Goal: Information Seeking & Learning: Learn about a topic

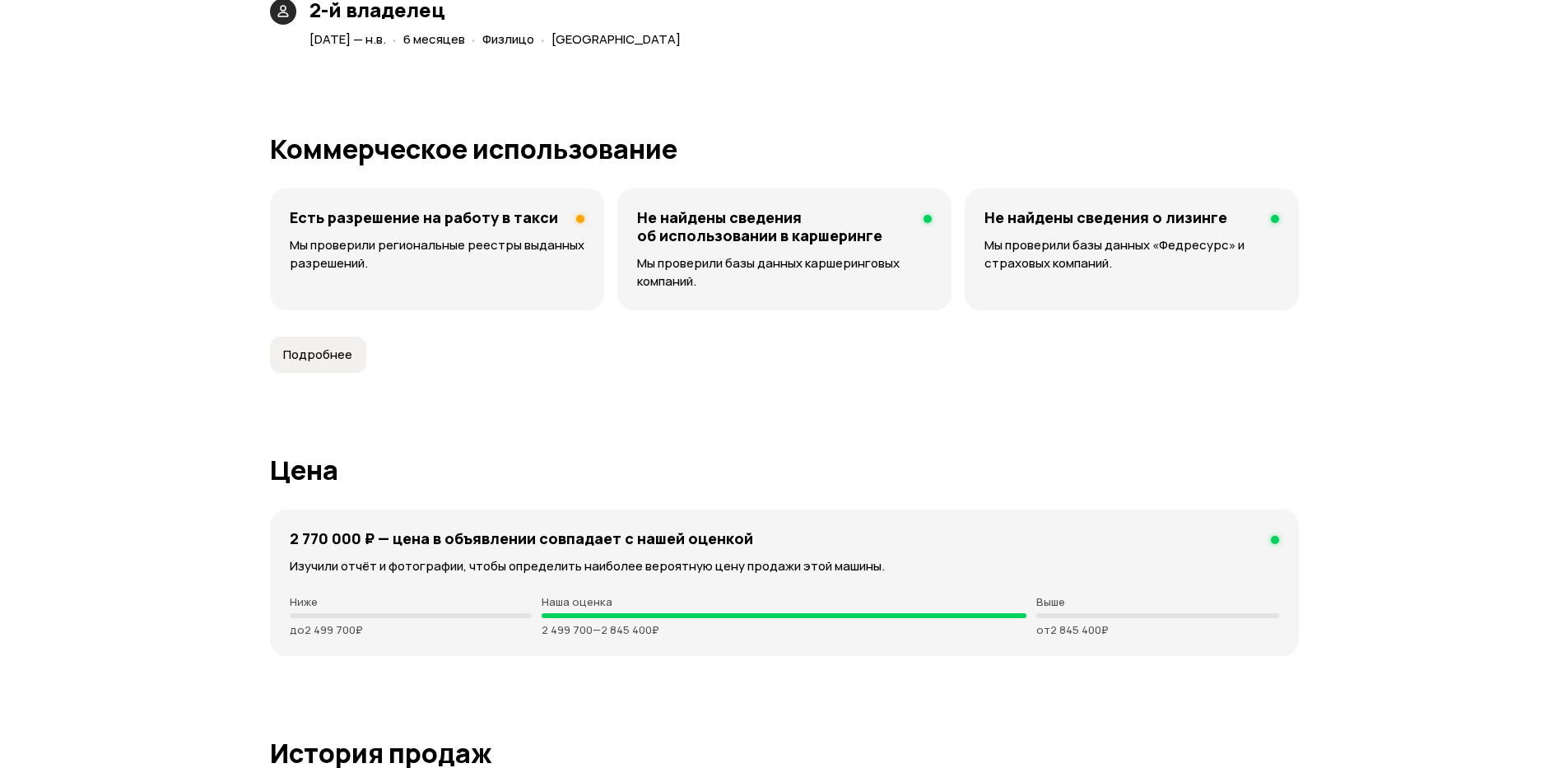
scroll to position [4151, 0]
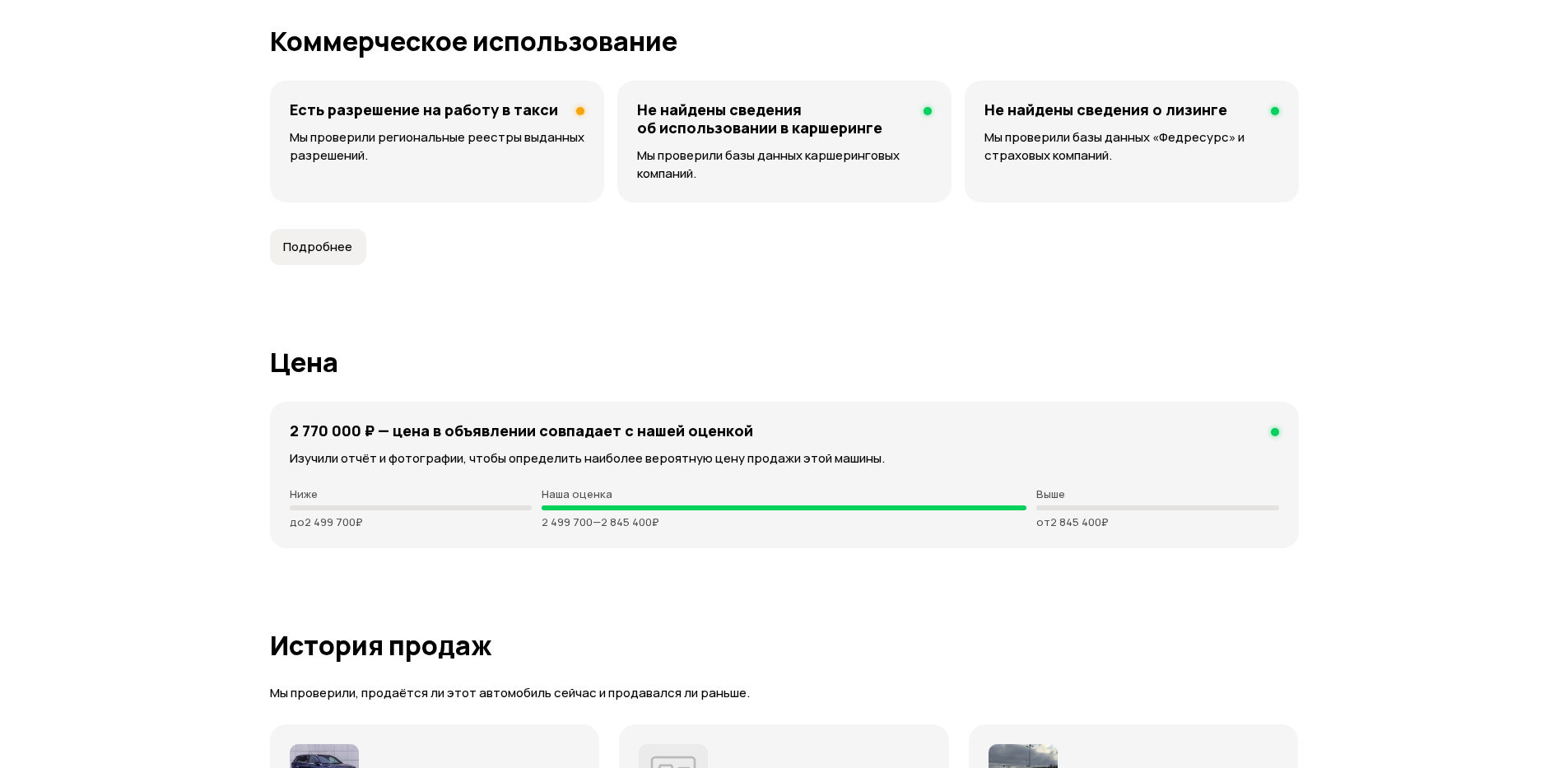
drag, startPoint x: 378, startPoint y: 425, endPoint x: 1357, endPoint y: 535, distance: 985.2
click at [712, 514] on div "Наша оценка 2 499 700 — 2 845 400 ₽" at bounding box center [784, 508] width 485 height 41
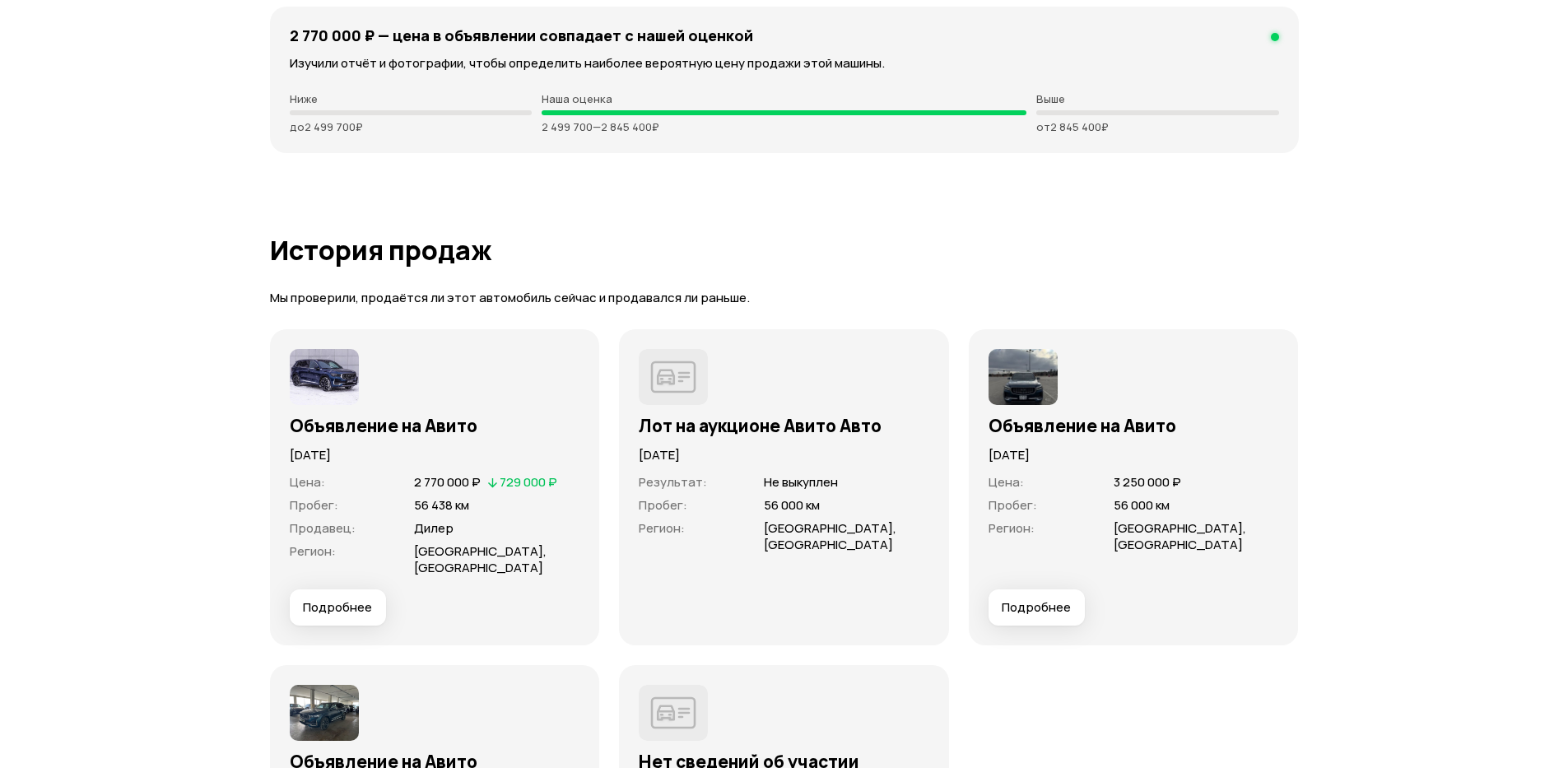
scroll to position [4744, 0]
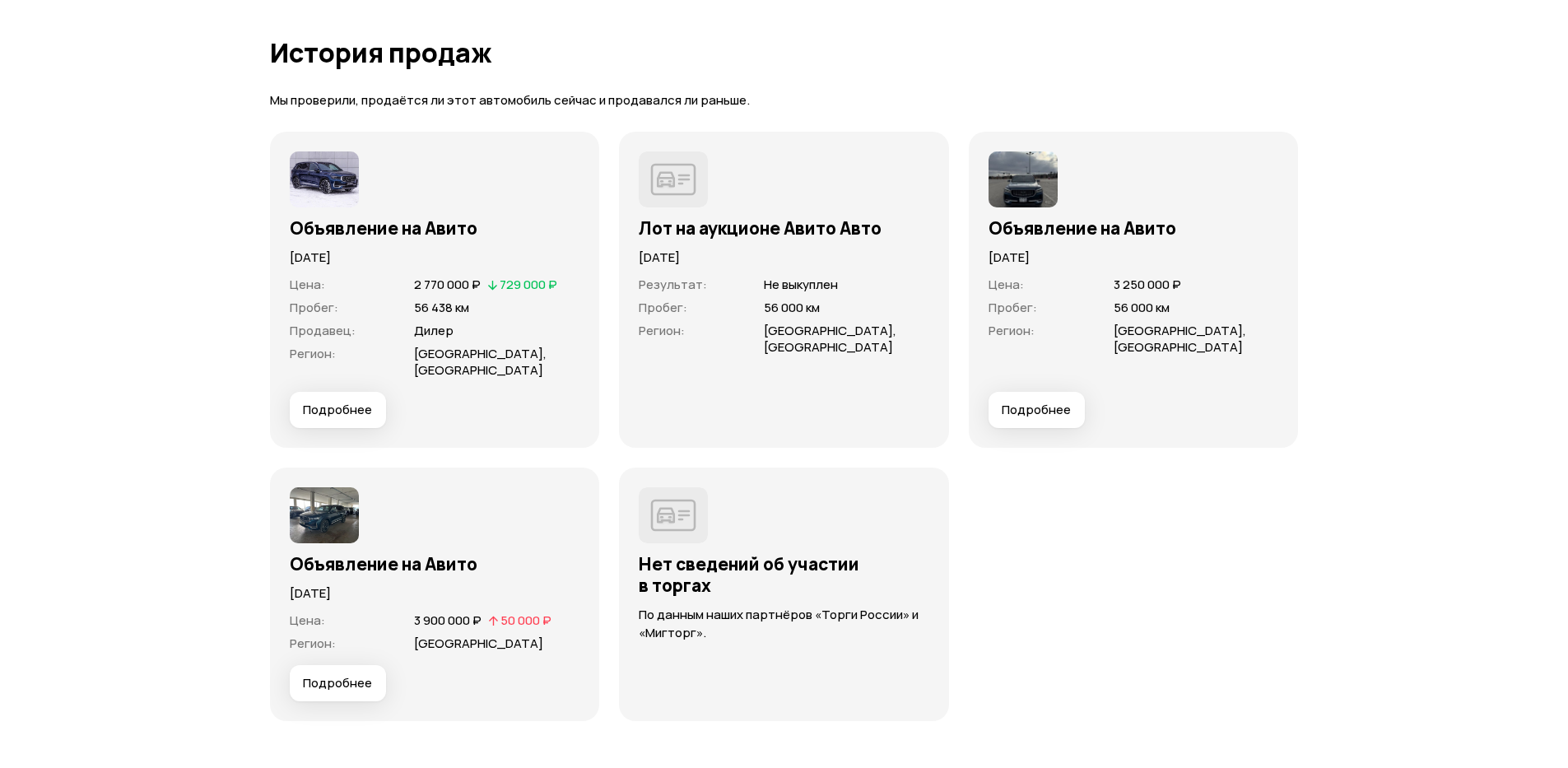
click at [345, 412] on span "Подробнее" at bounding box center [338, 410] width 69 height 16
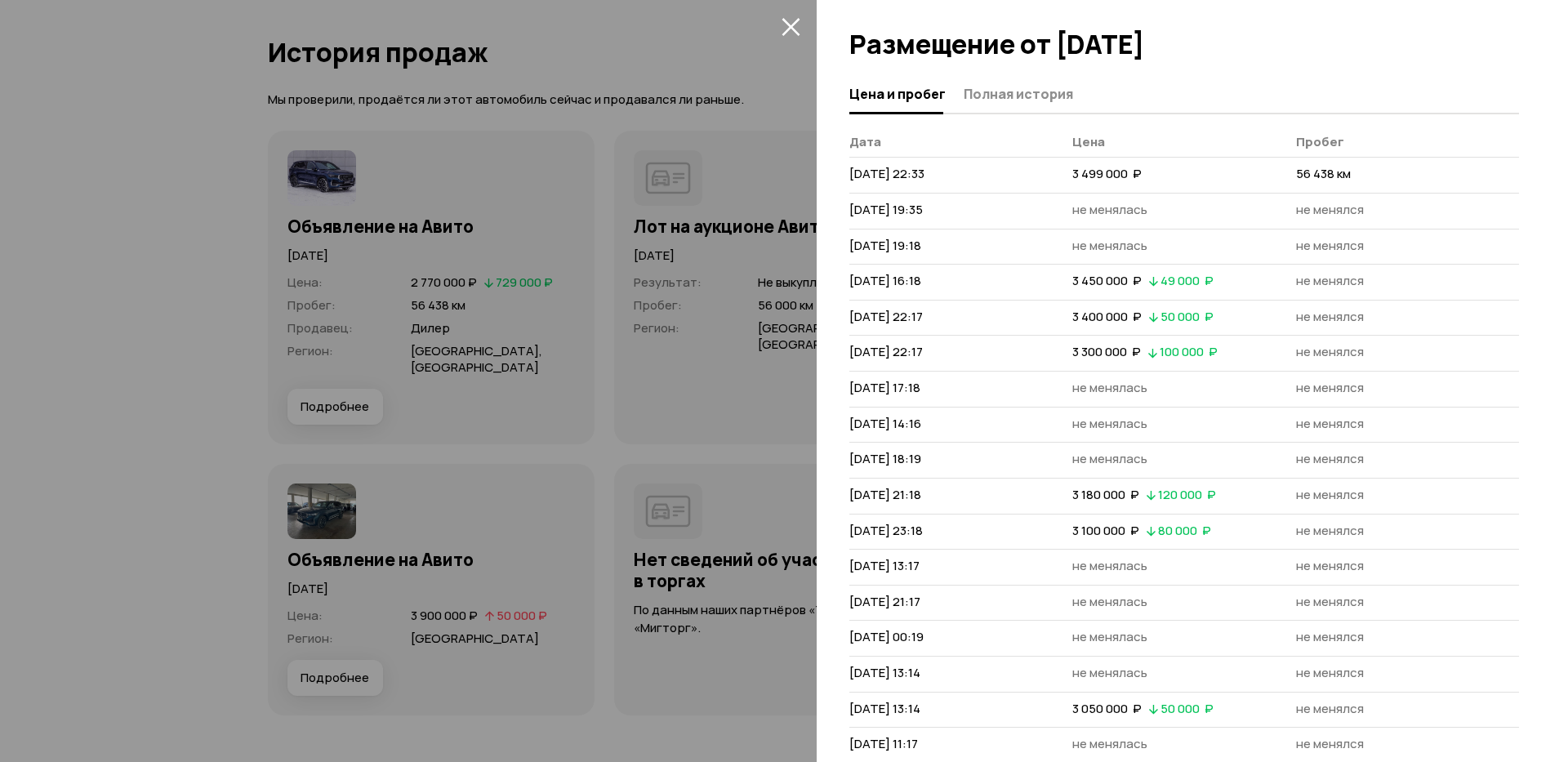
click at [1014, 113] on div at bounding box center [1184, 114] width 670 height 2
click at [1019, 105] on button "Полная история" at bounding box center [1016, 93] width 115 height 32
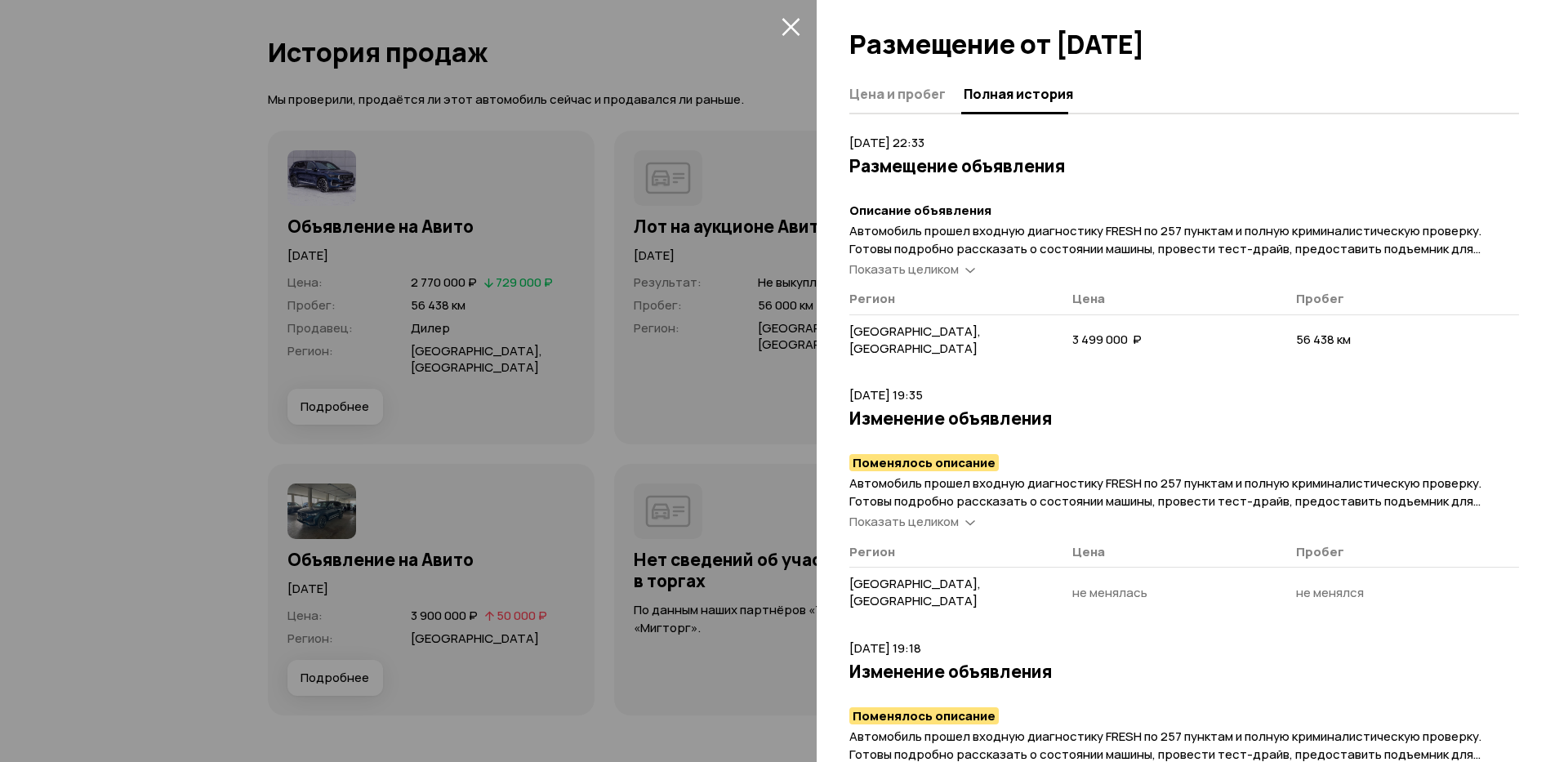
click at [798, 31] on icon "закрыть" at bounding box center [791, 27] width 19 height 19
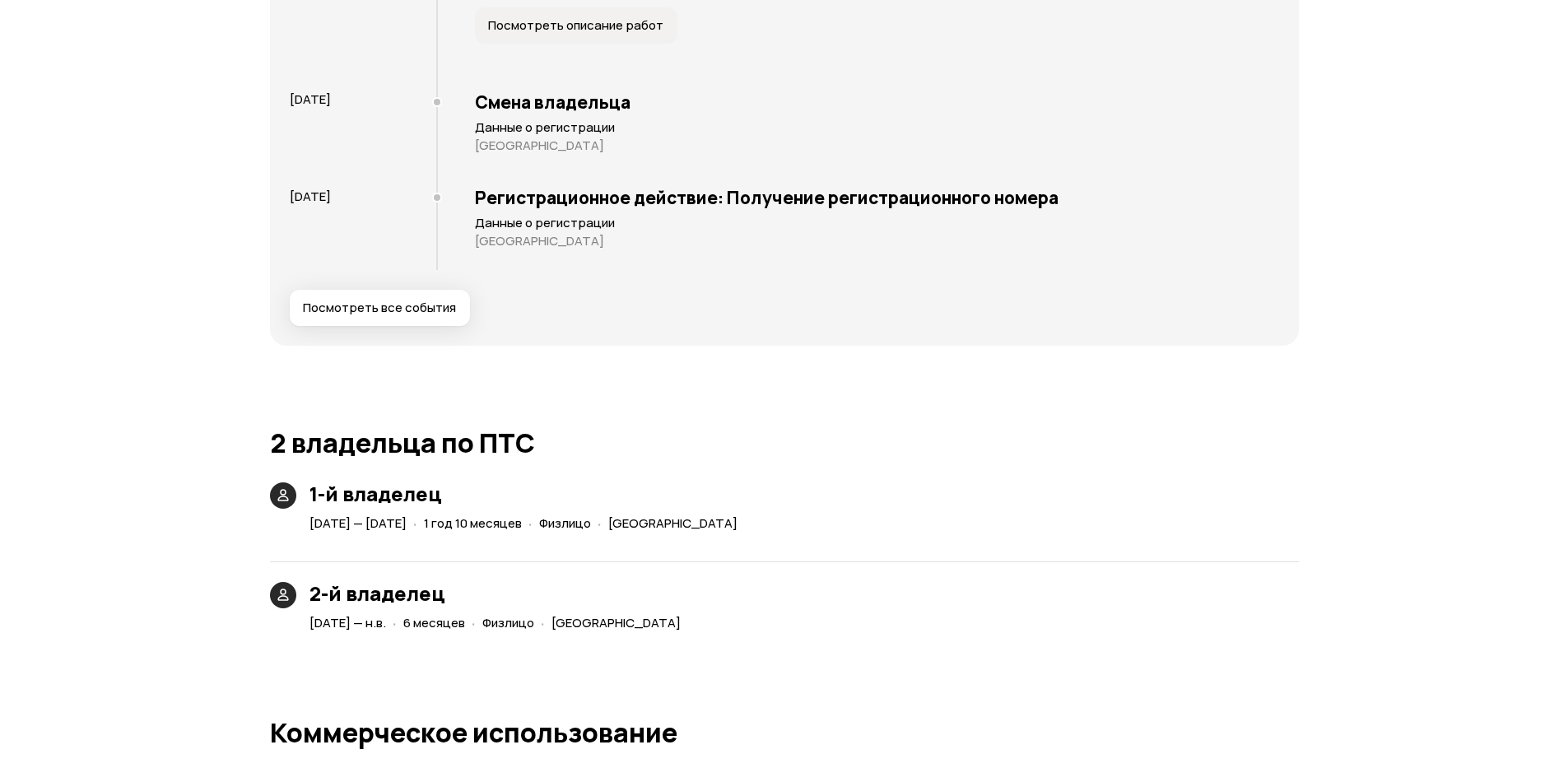
scroll to position [3854, 0]
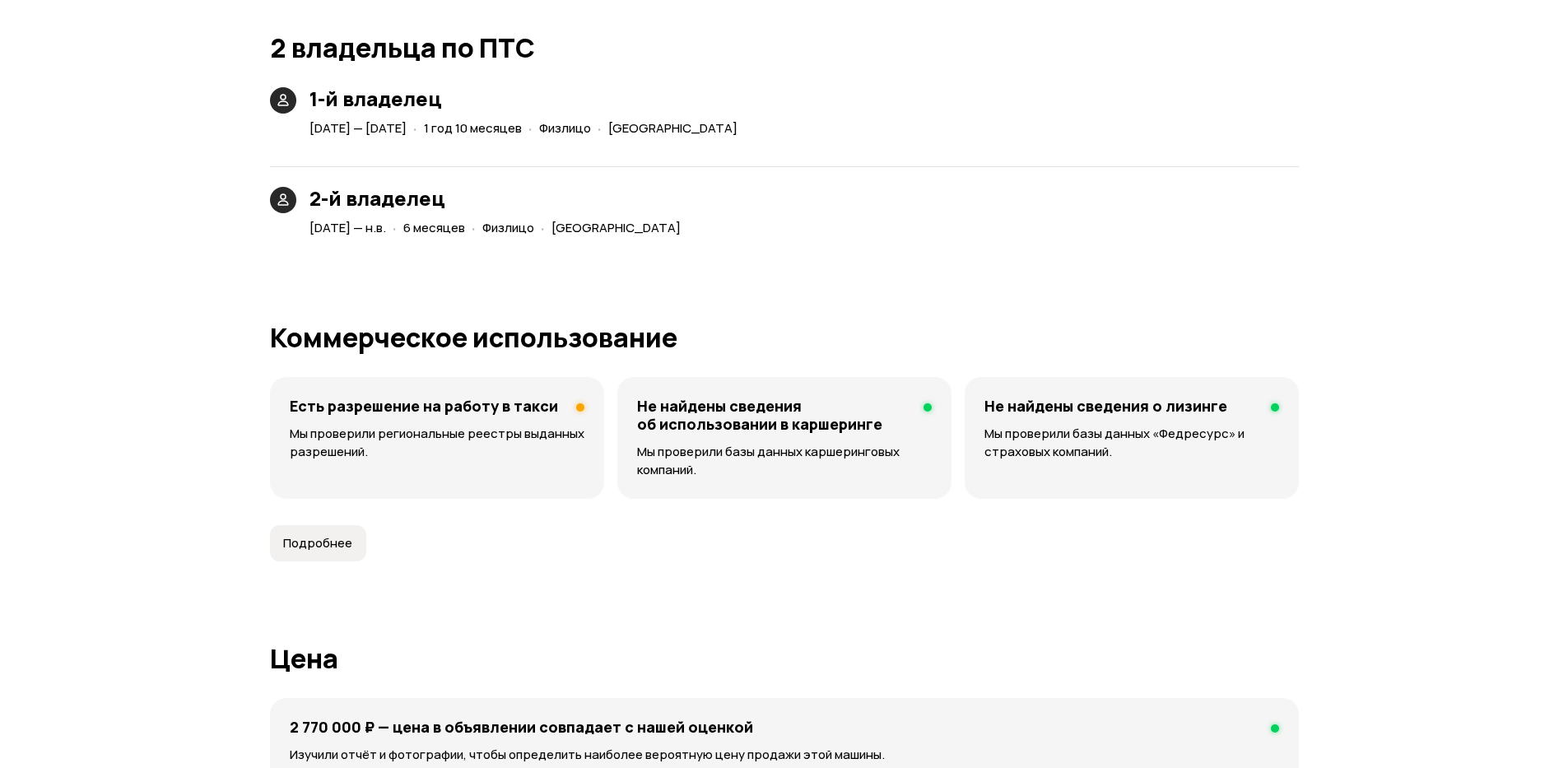
click at [326, 546] on span "Подробнее" at bounding box center [317, 543] width 69 height 16
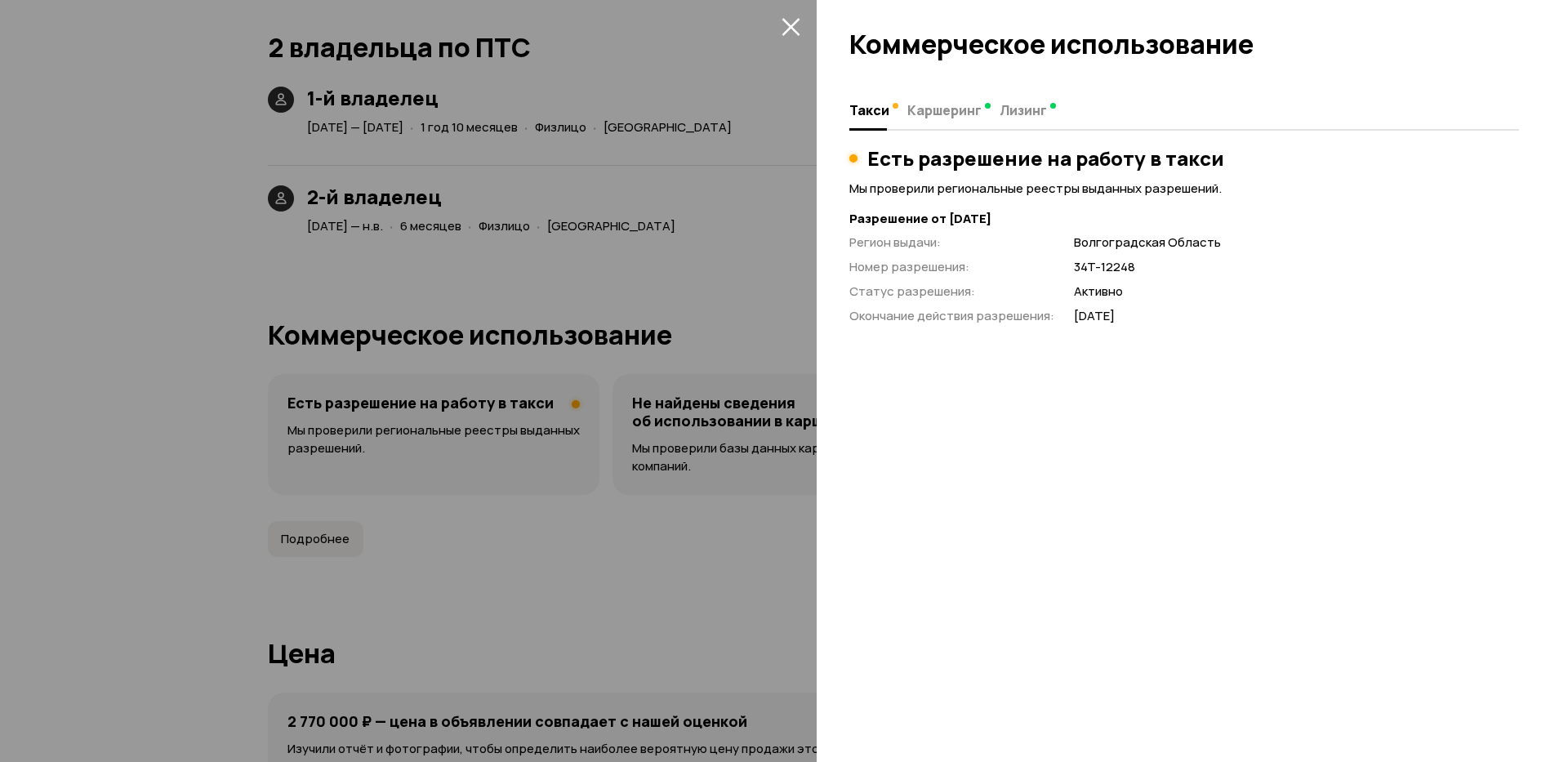
click at [789, 17] on icon "закрыть" at bounding box center [791, 27] width 19 height 19
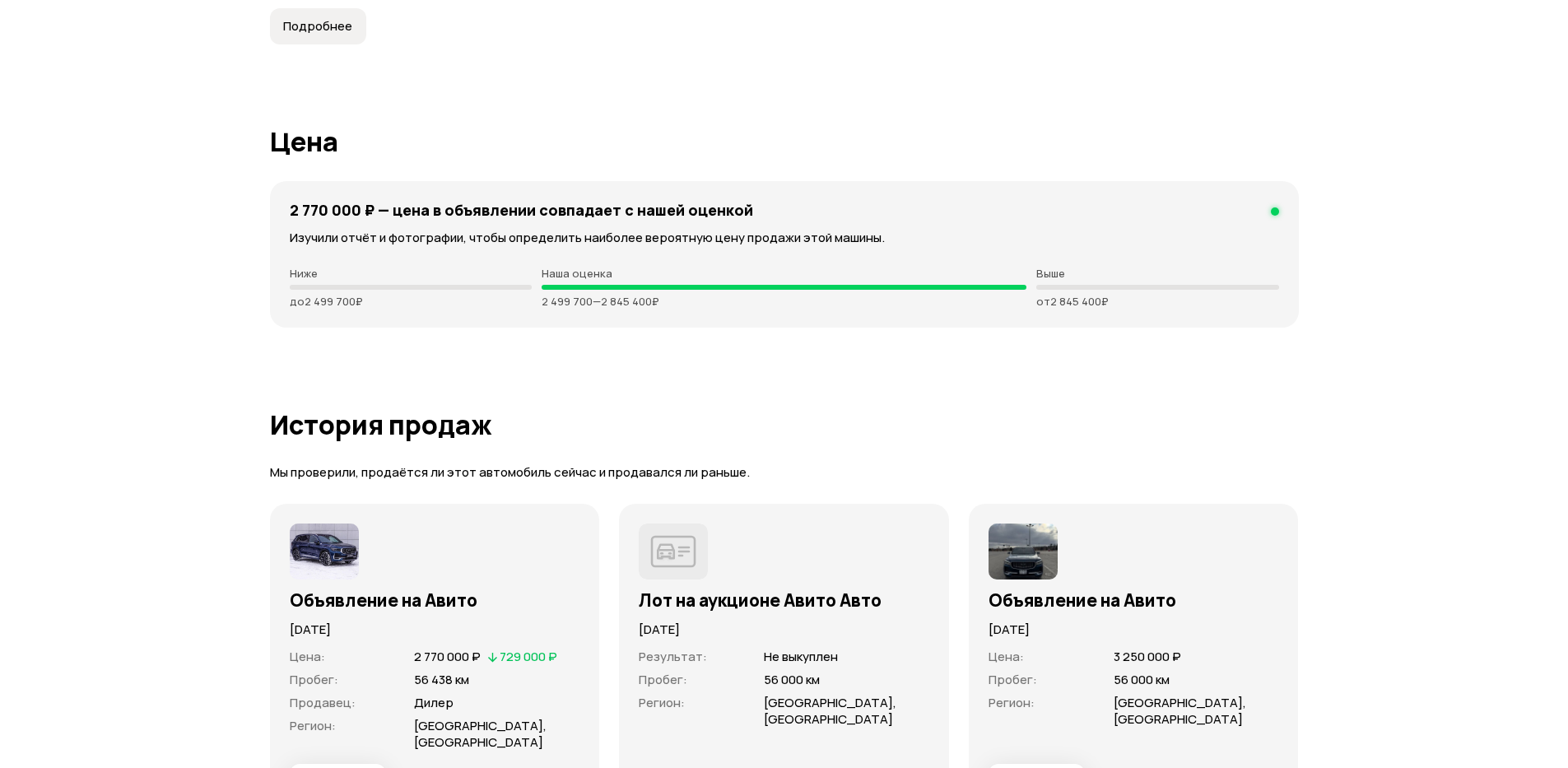
scroll to position [4744, 0]
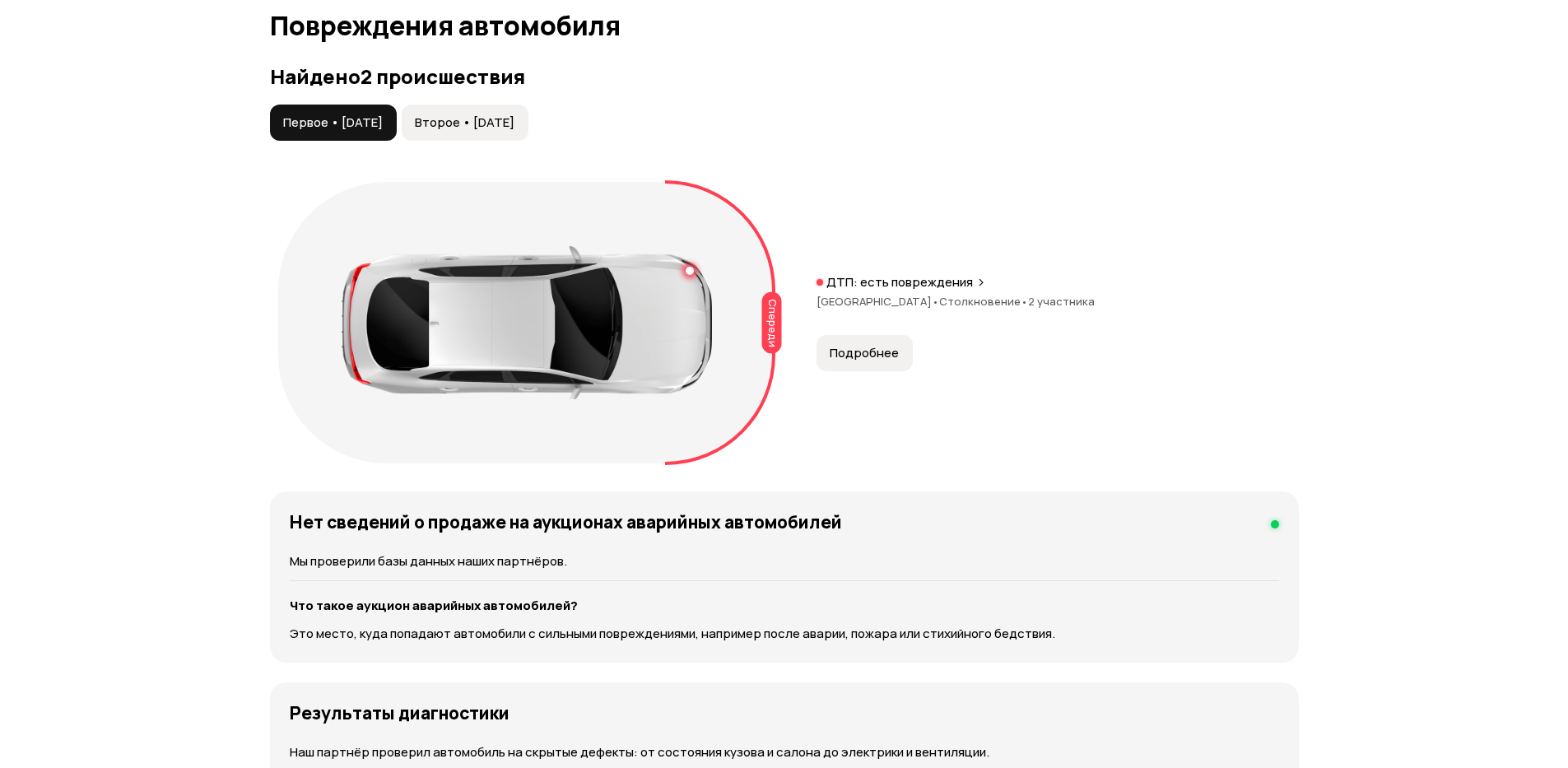
scroll to position [1680, 0]
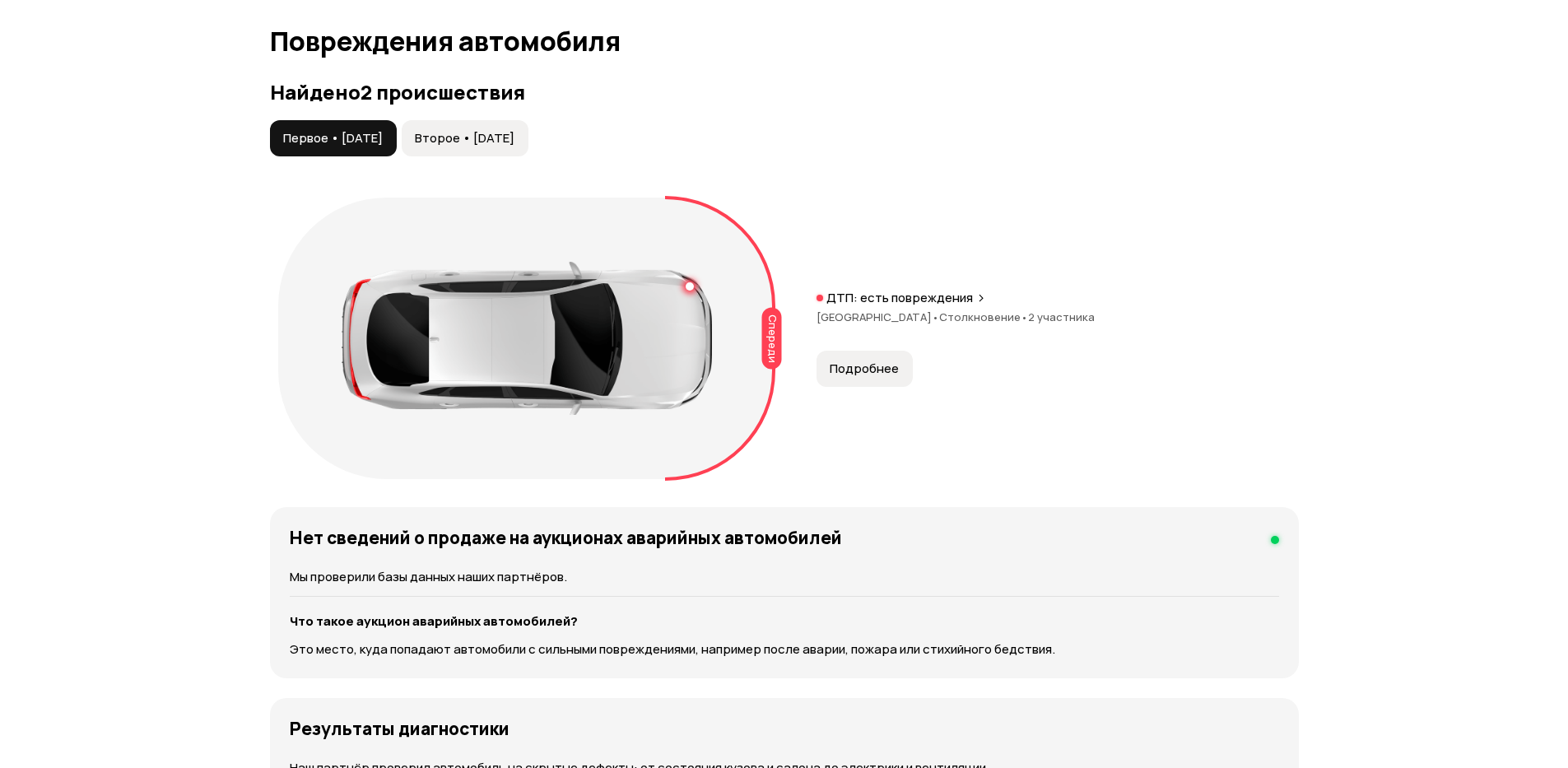
click at [492, 140] on span "Второе • 06 апр 2025" at bounding box center [465, 138] width 100 height 16
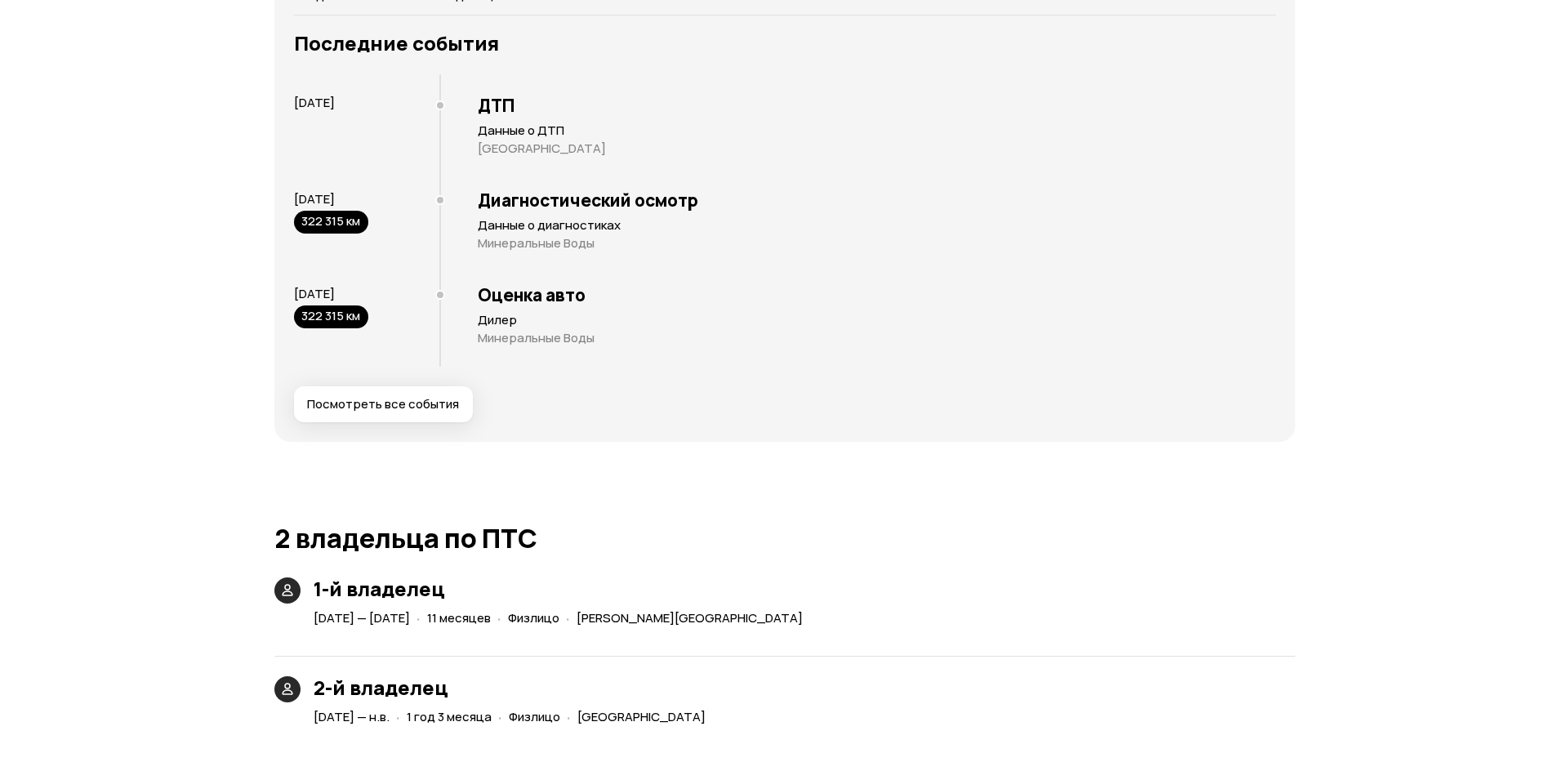
scroll to position [3334, 0]
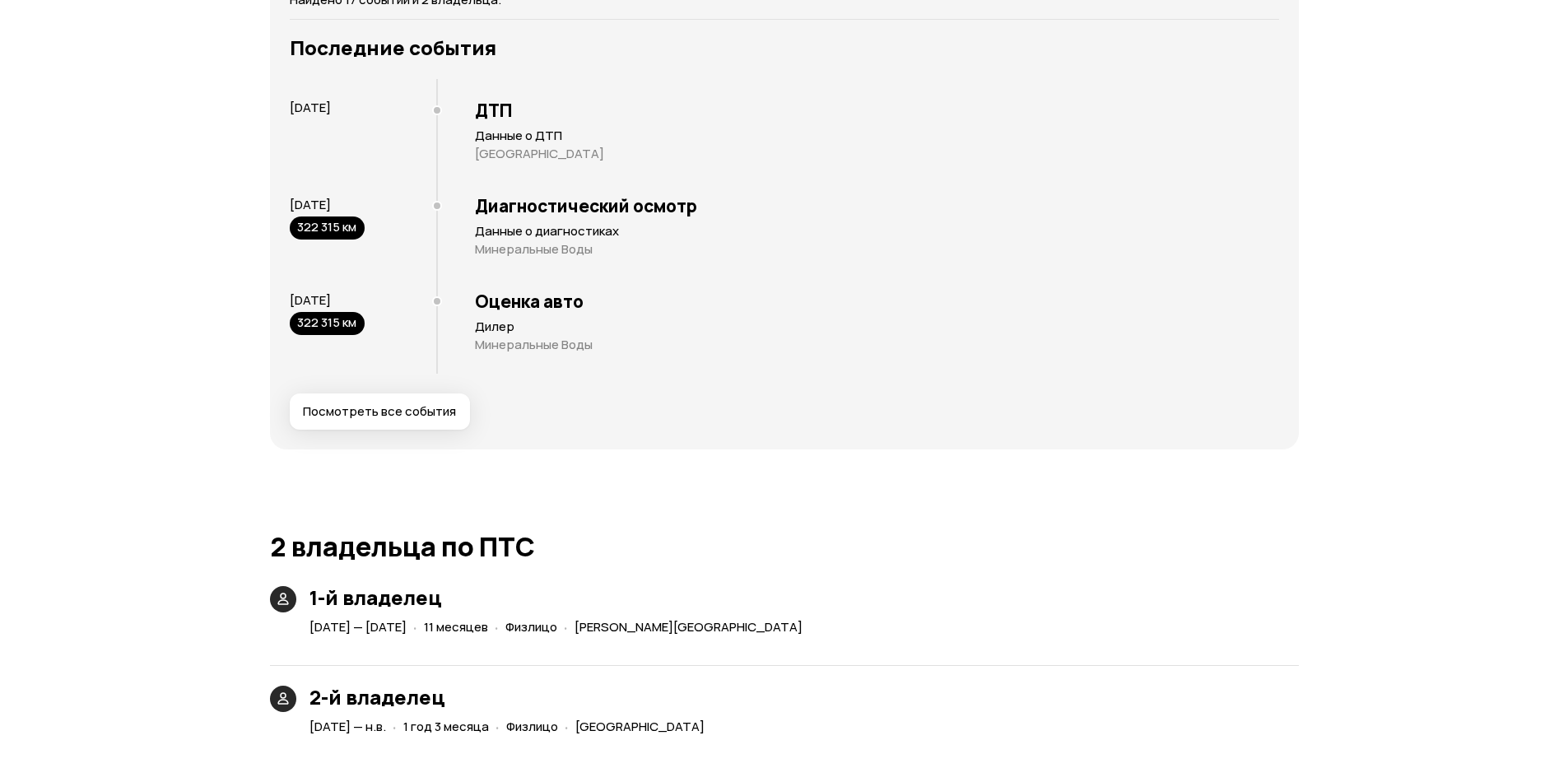
click at [405, 410] on span "Посмотреть все события" at bounding box center [379, 411] width 153 height 16
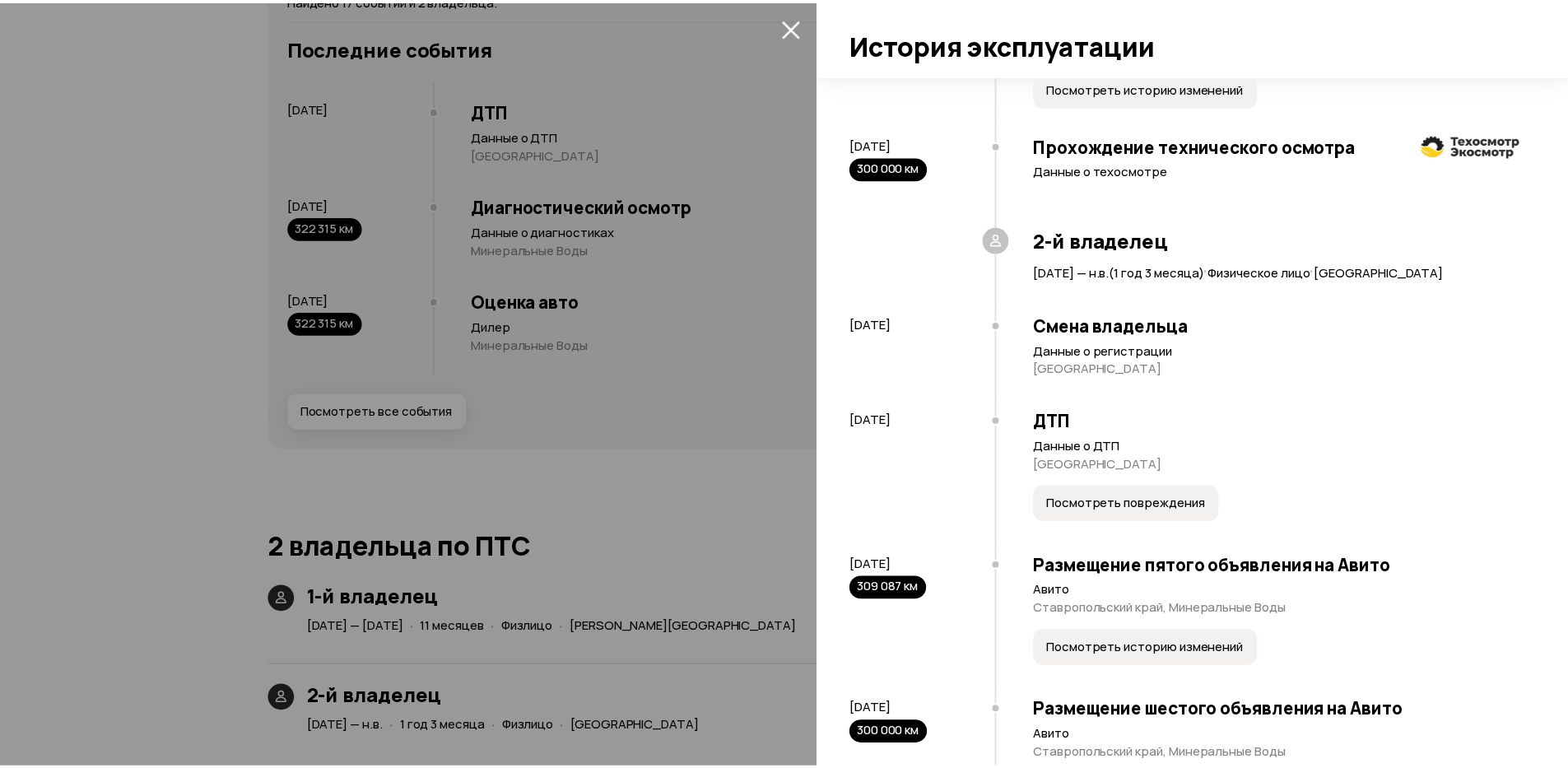
scroll to position [1384, 0]
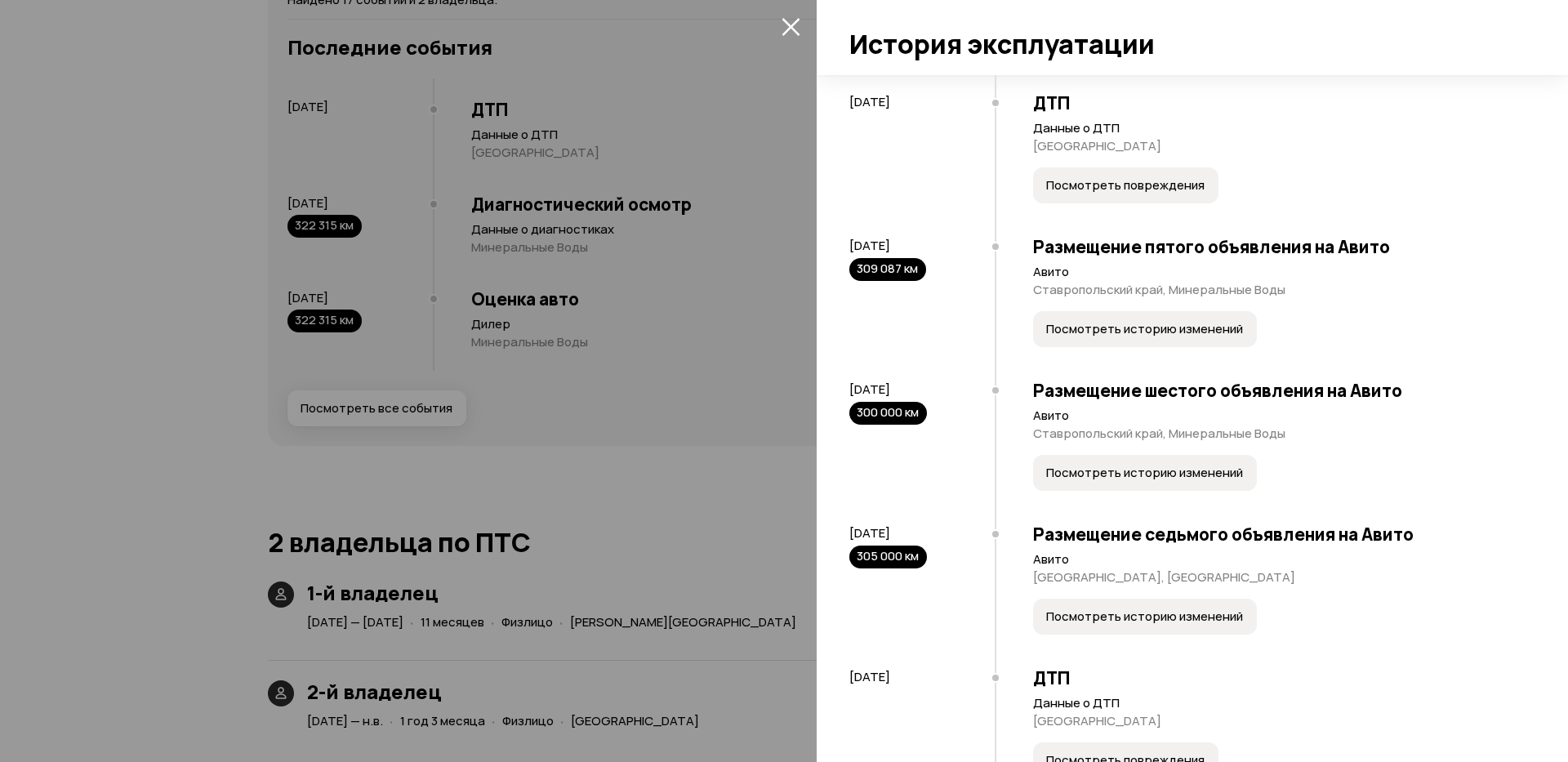
click at [784, 20] on icon "закрыть" at bounding box center [790, 27] width 18 height 18
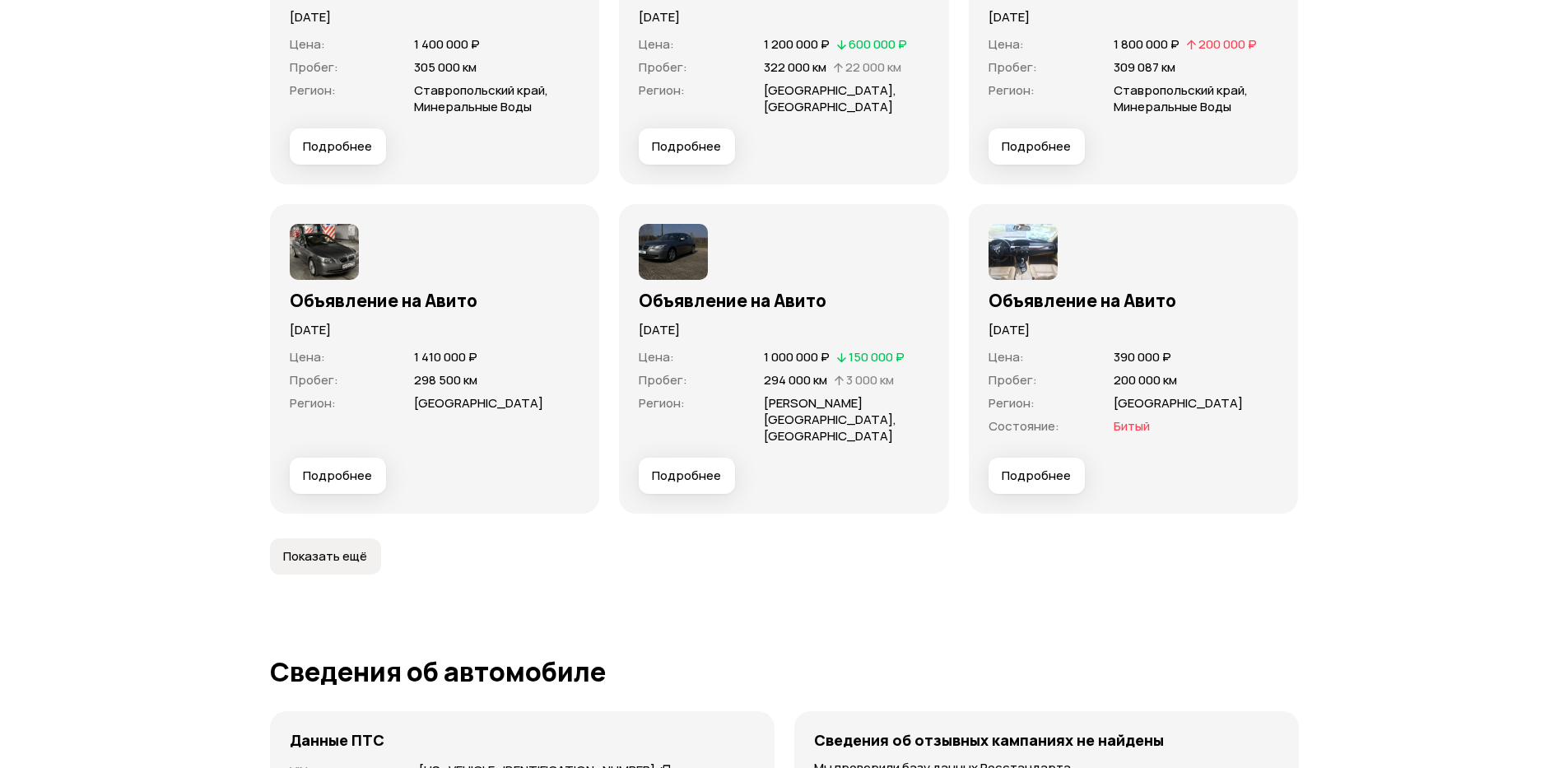
scroll to position [4646, 0]
click at [1070, 467] on span "Подробнее" at bounding box center [1037, 474] width 69 height 16
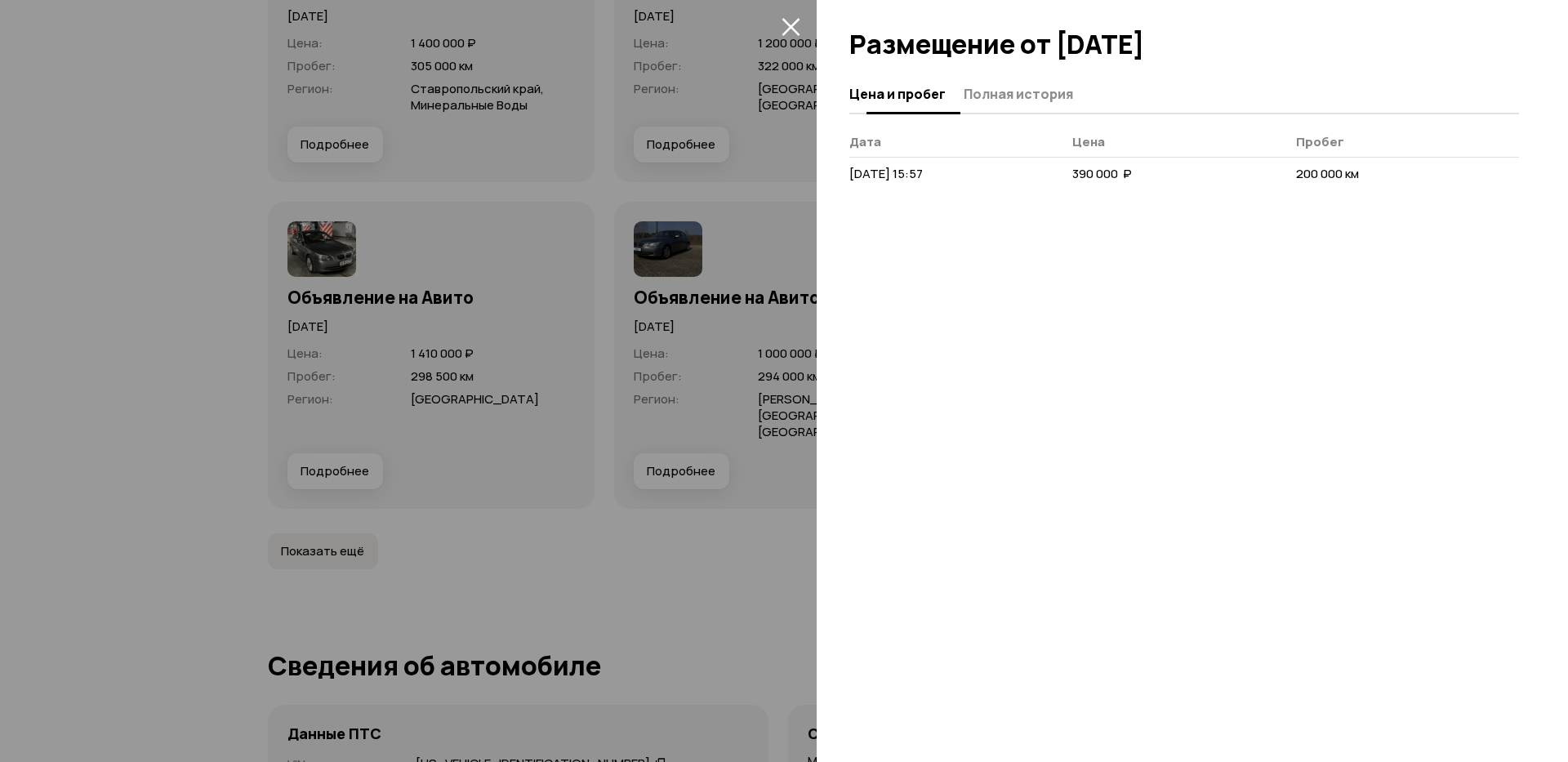
click at [983, 95] on span "Полная история" at bounding box center [1018, 94] width 110 height 16
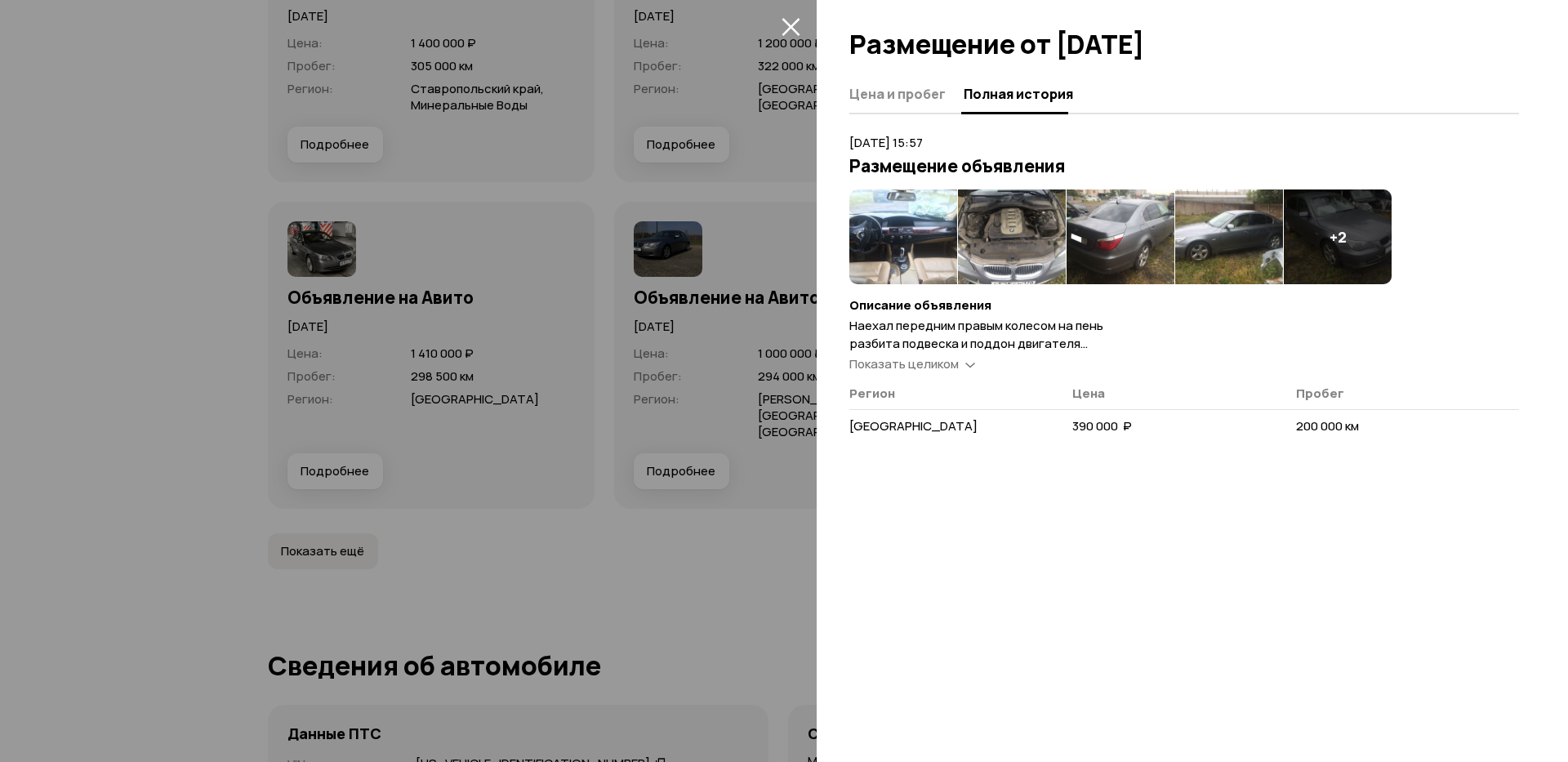
click at [1098, 229] on img at bounding box center [1120, 237] width 108 height 95
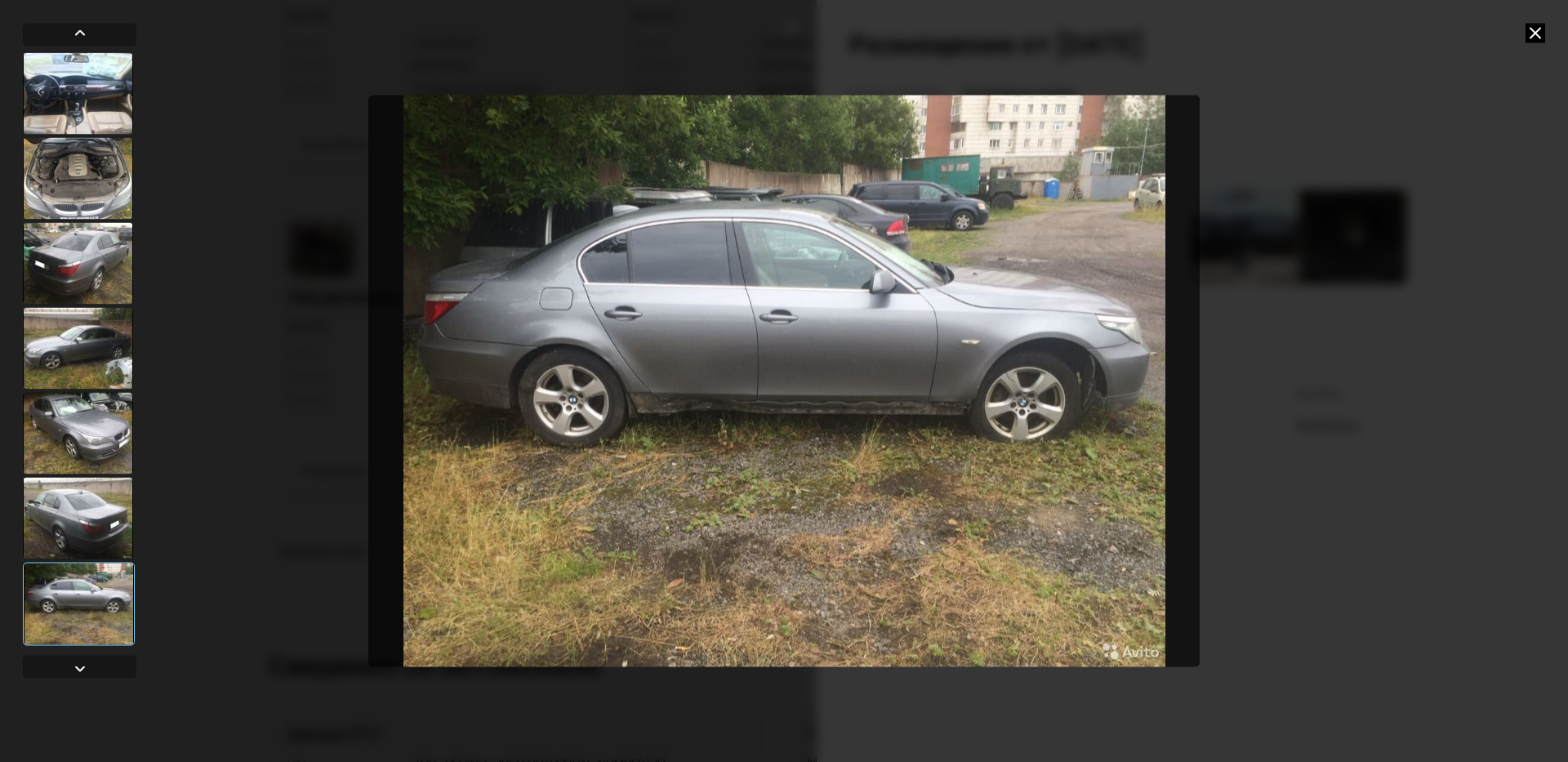
click at [1532, 31] on icon at bounding box center [1536, 32] width 20 height 20
